Goal: Information Seeking & Learning: Understand process/instructions

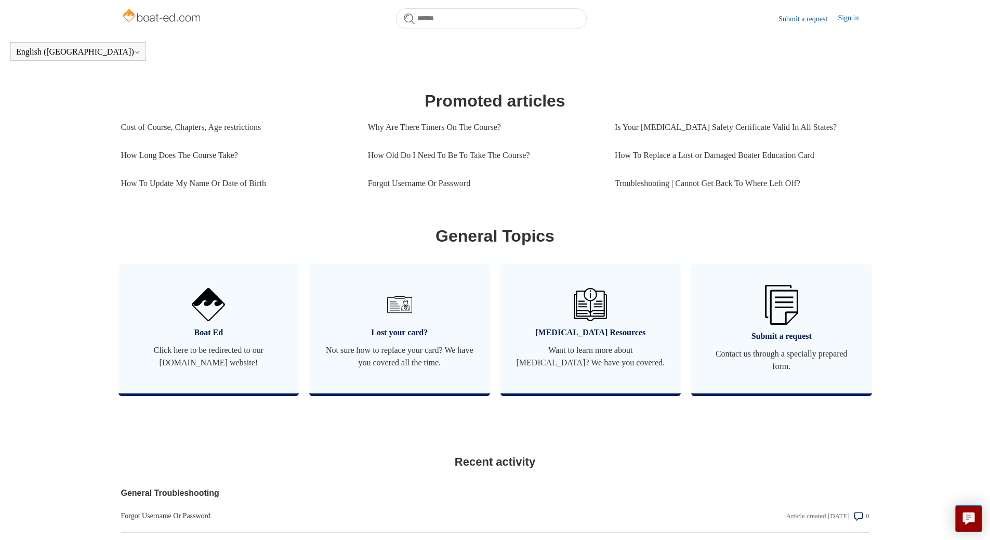
scroll to position [431, 0]
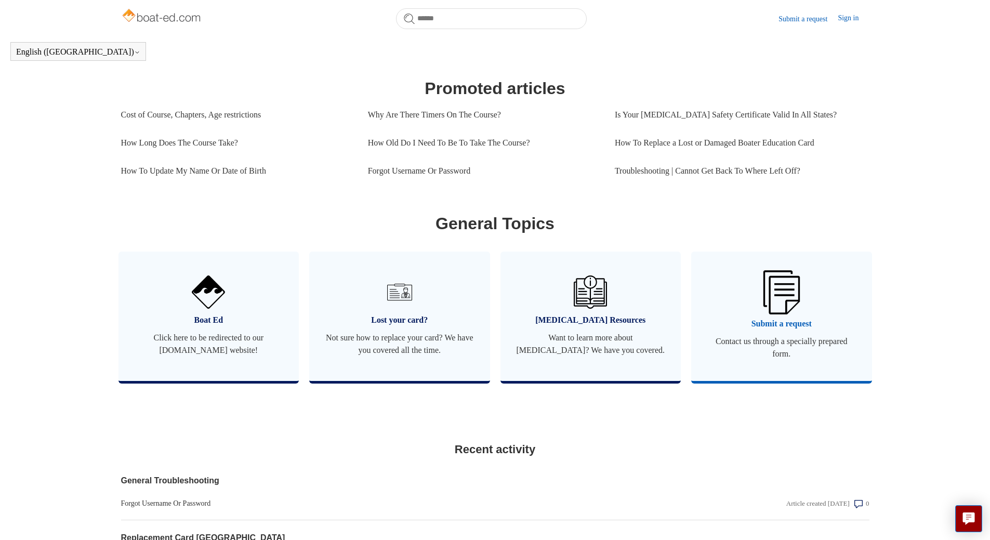
click at [780, 305] on img at bounding box center [781, 292] width 36 height 44
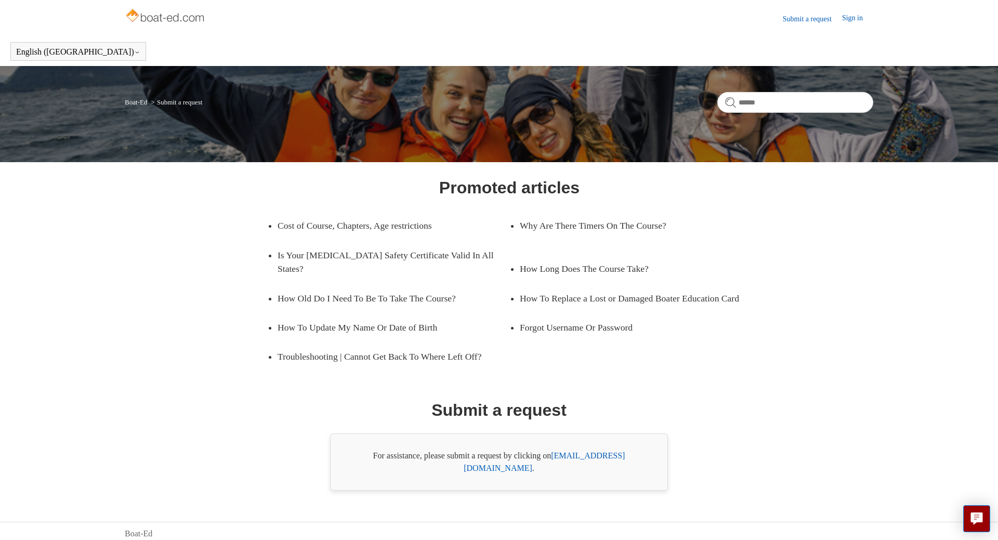
click at [599, 456] on link "[EMAIL_ADDRESS][DOMAIN_NAME]" at bounding box center [543, 461] width 161 height 21
click at [407, 325] on link "How To Update My Name Or Date of Birth" at bounding box center [385, 327] width 216 height 29
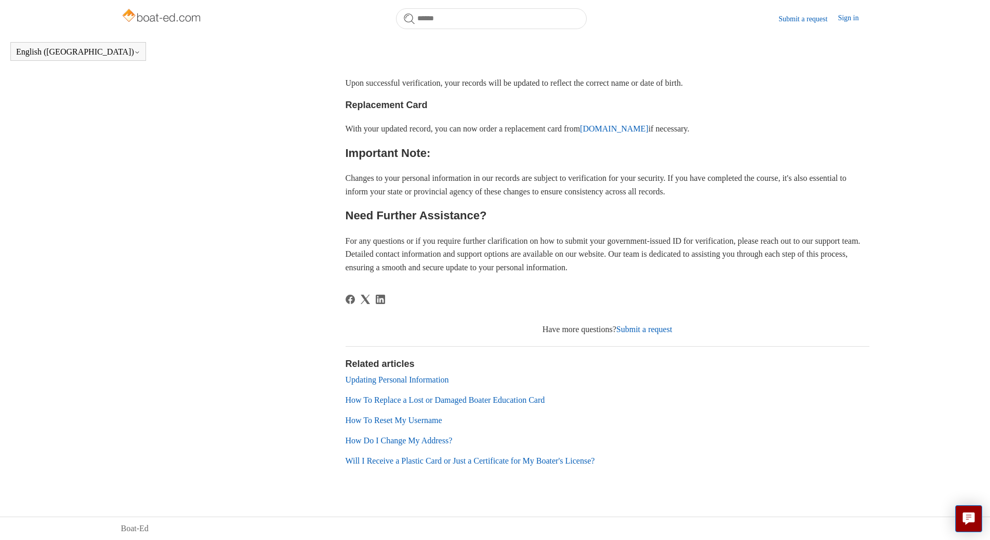
scroll to position [539, 0]
click at [419, 382] on link "Updating Personal Information" at bounding box center [396, 379] width 103 height 9
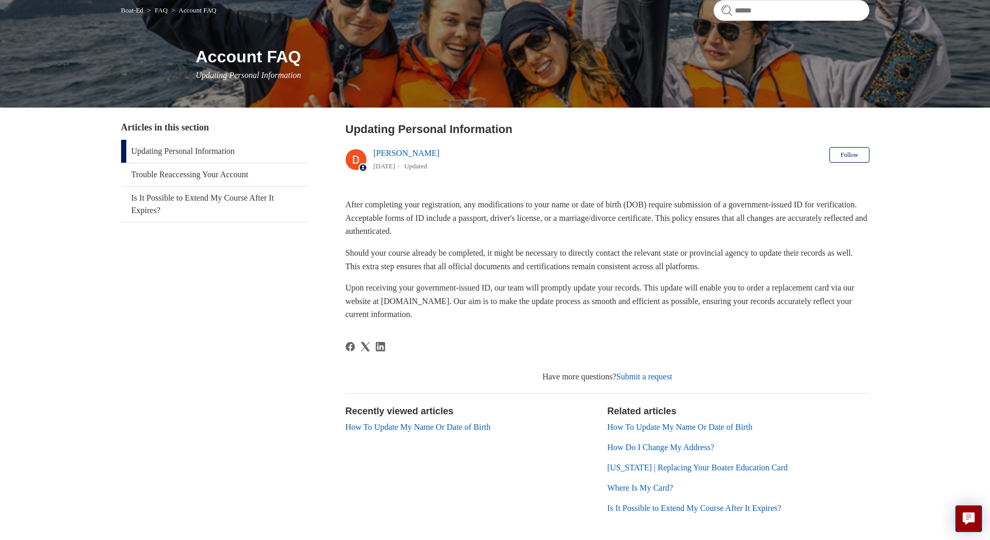
scroll to position [139, 0]
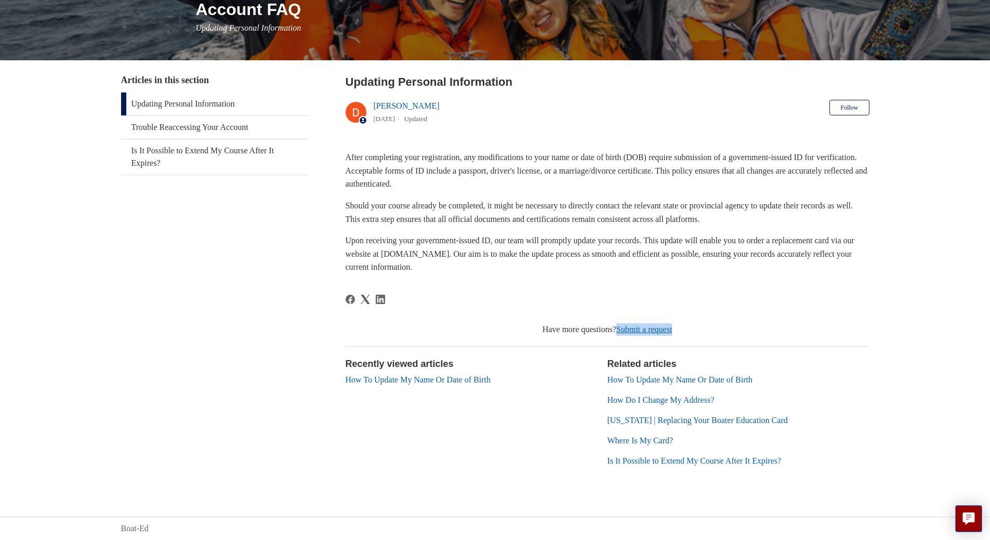
drag, startPoint x: 689, startPoint y: 329, endPoint x: 620, endPoint y: 334, distance: 69.7
click at [620, 334] on div "Have more questions? Submit a request" at bounding box center [607, 329] width 524 height 12
click at [622, 329] on link "Submit a request" at bounding box center [644, 329] width 56 height 9
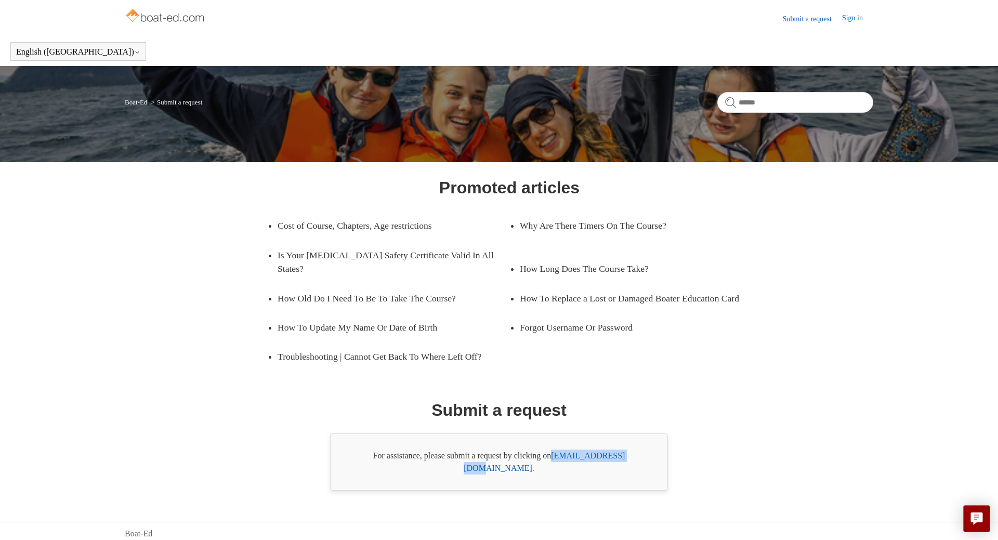
drag, startPoint x: 637, startPoint y: 455, endPoint x: 554, endPoint y: 453, distance: 82.6
click at [554, 453] on div "For assistance, please submit a request by clicking on [EMAIL_ADDRESS][DOMAIN_N…" at bounding box center [499, 461] width 338 height 57
copy link "[EMAIL_ADDRESS][DOMAIN_NAME]"
